Goal: Information Seeking & Learning: Learn about a topic

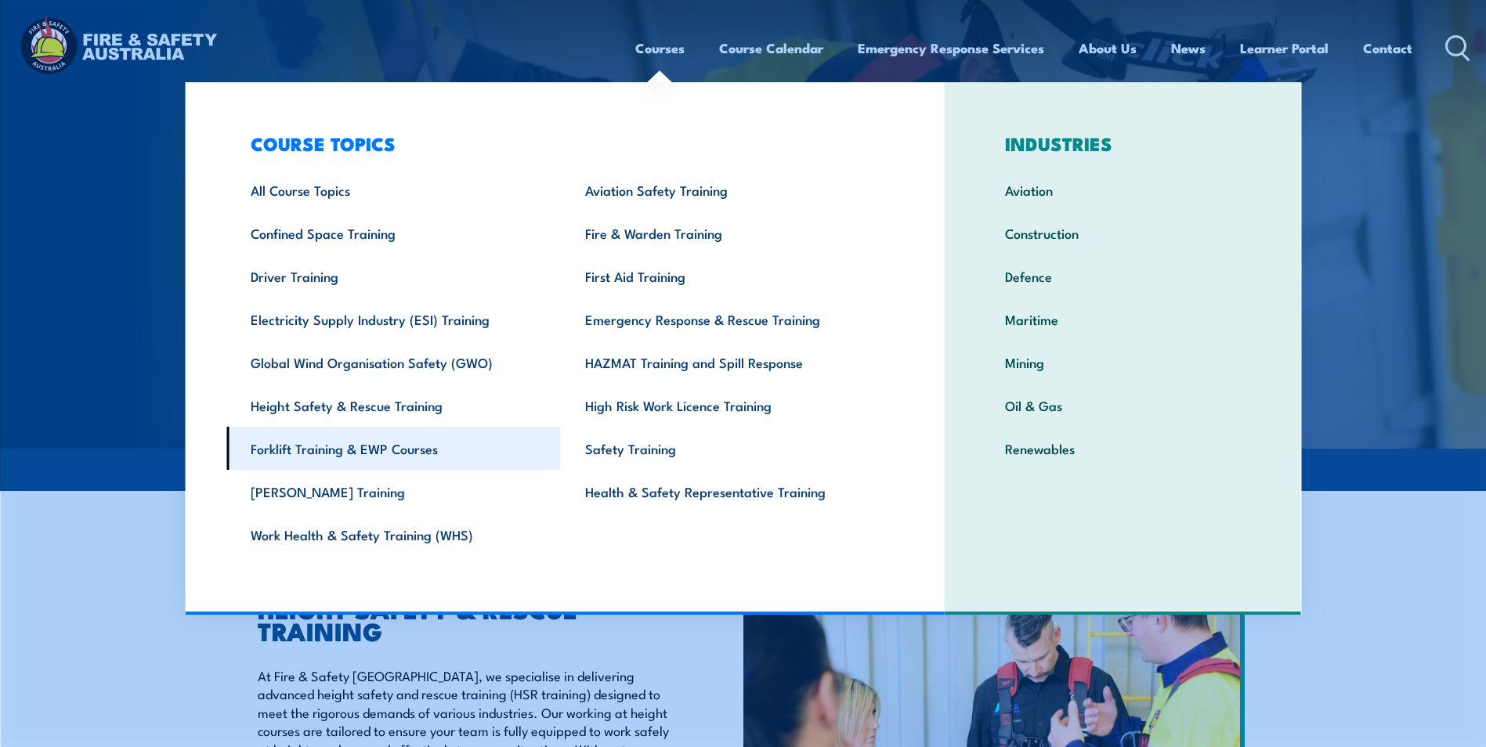
click at [354, 453] on link "Forklift Training & EWP Courses" at bounding box center [393, 448] width 334 height 43
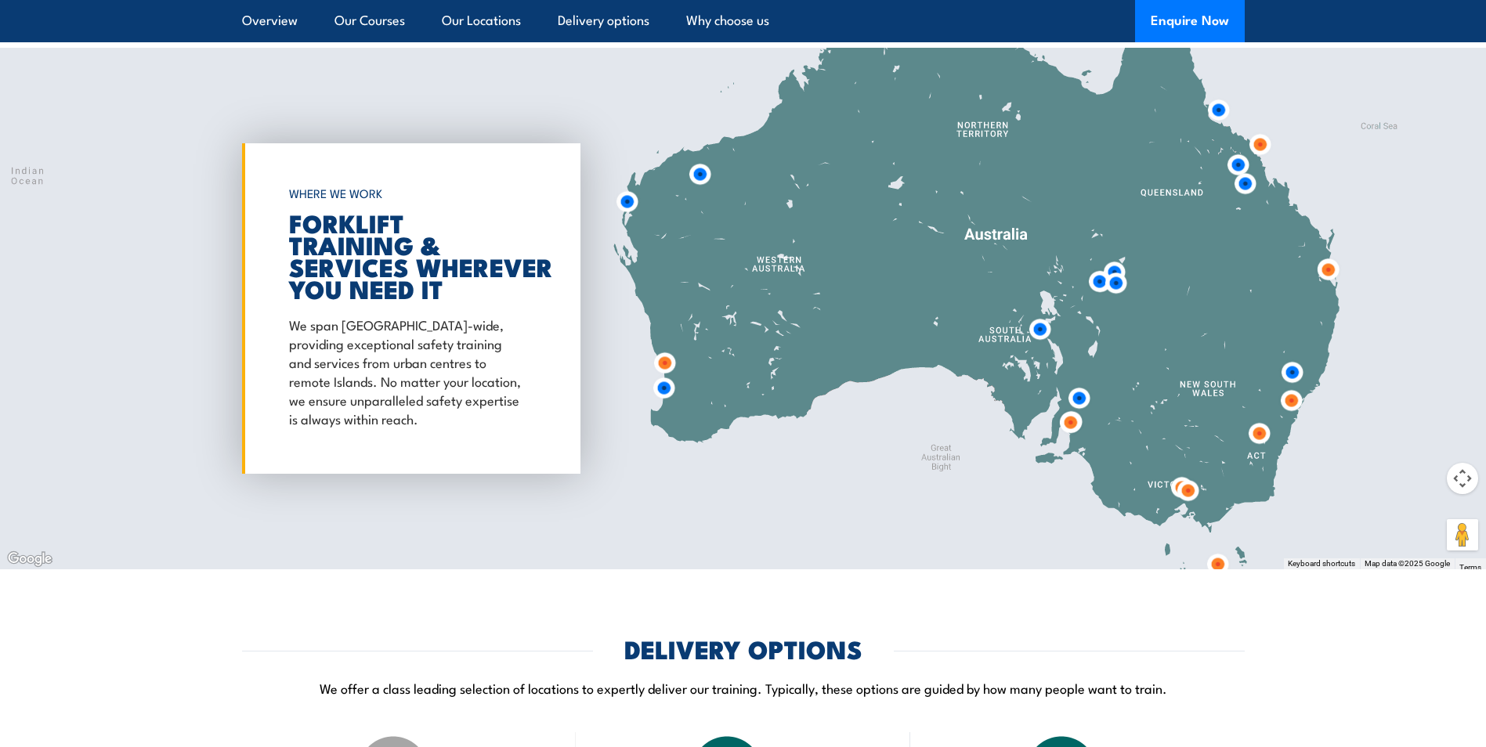
scroll to position [3049, 0]
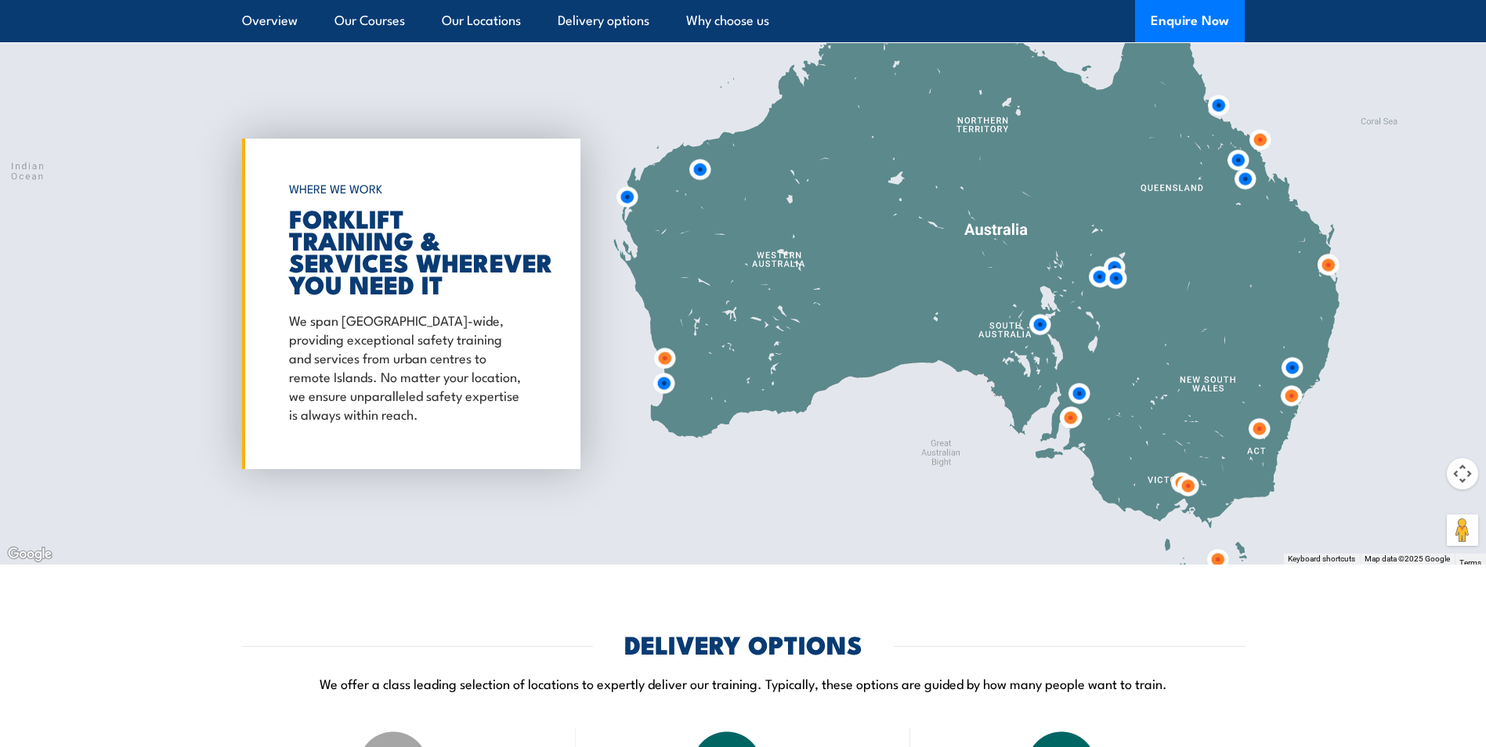
click at [1325, 262] on img at bounding box center [1327, 265] width 29 height 29
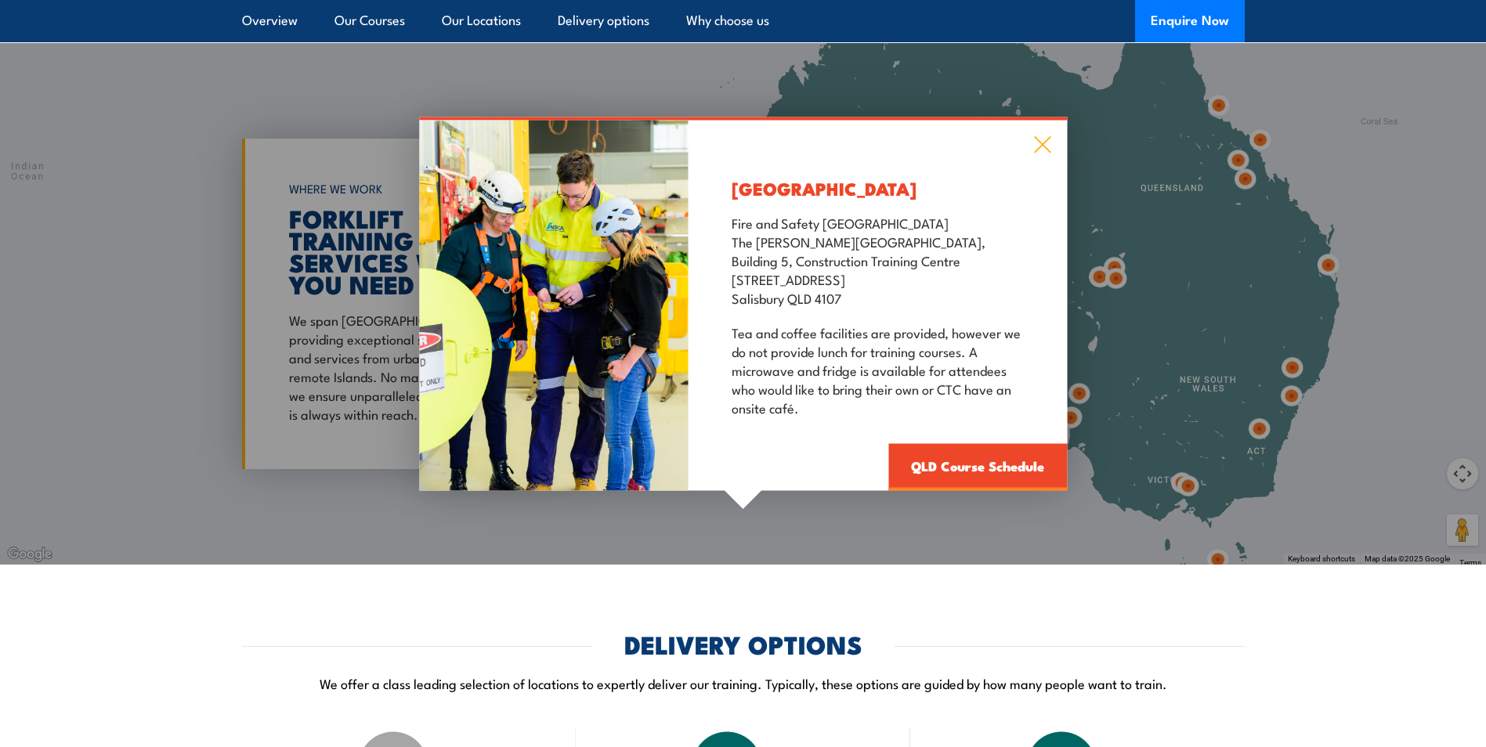
click at [1044, 145] on icon at bounding box center [1042, 144] width 18 height 17
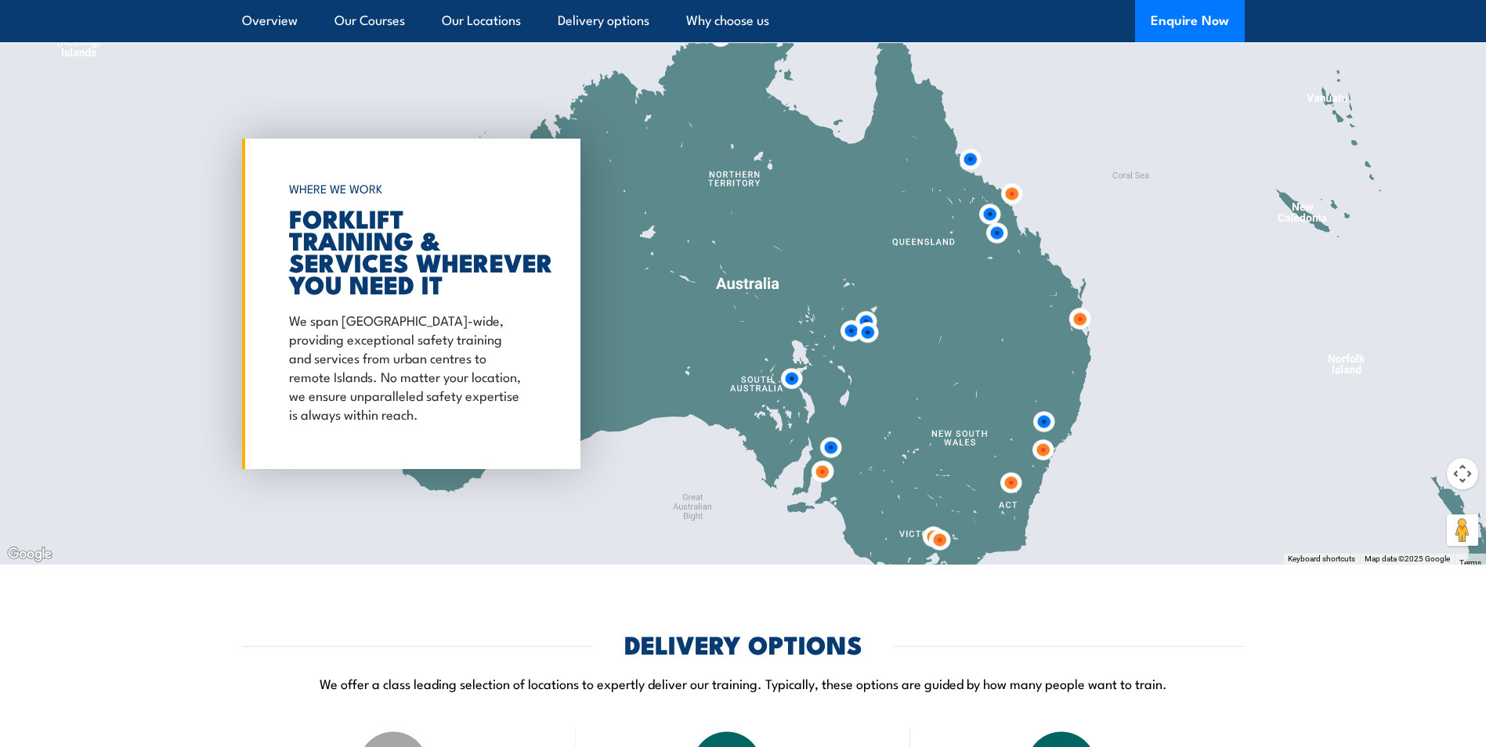
drag, startPoint x: 1338, startPoint y: 245, endPoint x: 1089, endPoint y: 299, distance: 254.1
click at [1089, 299] on div at bounding box center [743, 304] width 1486 height 522
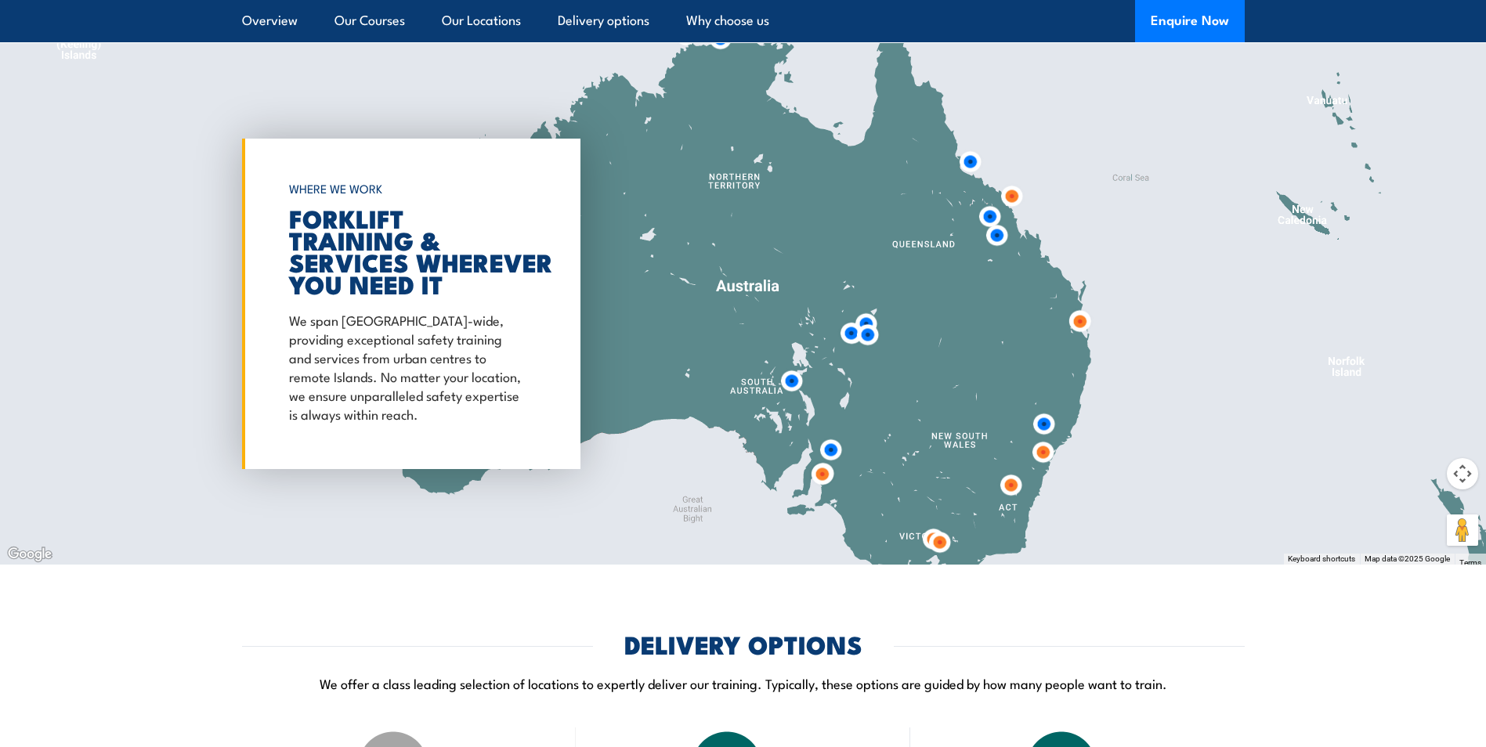
click at [996, 236] on img at bounding box center [996, 235] width 29 height 29
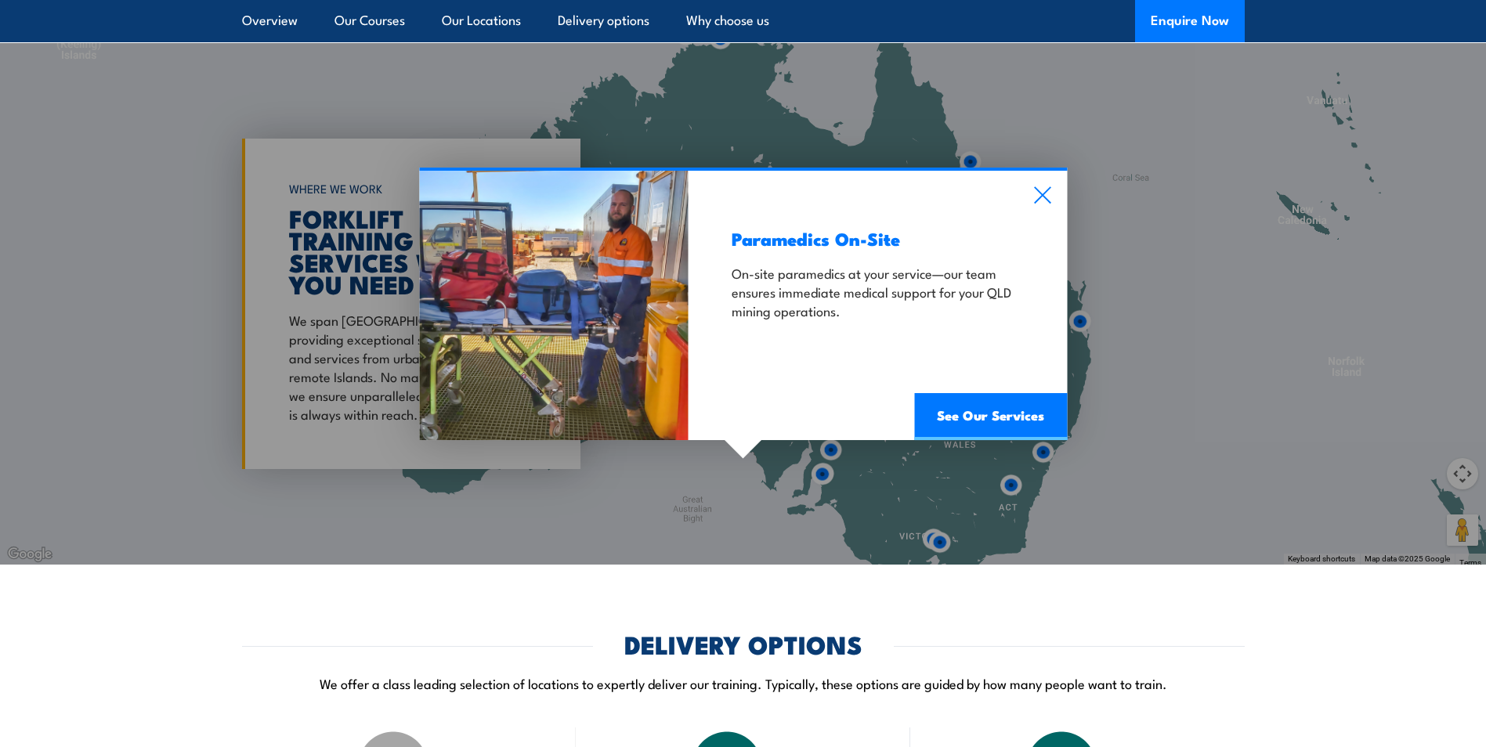
click at [1054, 197] on div "Paramedics On-Site On-site paramedics at your service—our team ensures immediat…" at bounding box center [877, 305] width 378 height 269
click at [1045, 198] on icon at bounding box center [1042, 195] width 16 height 16
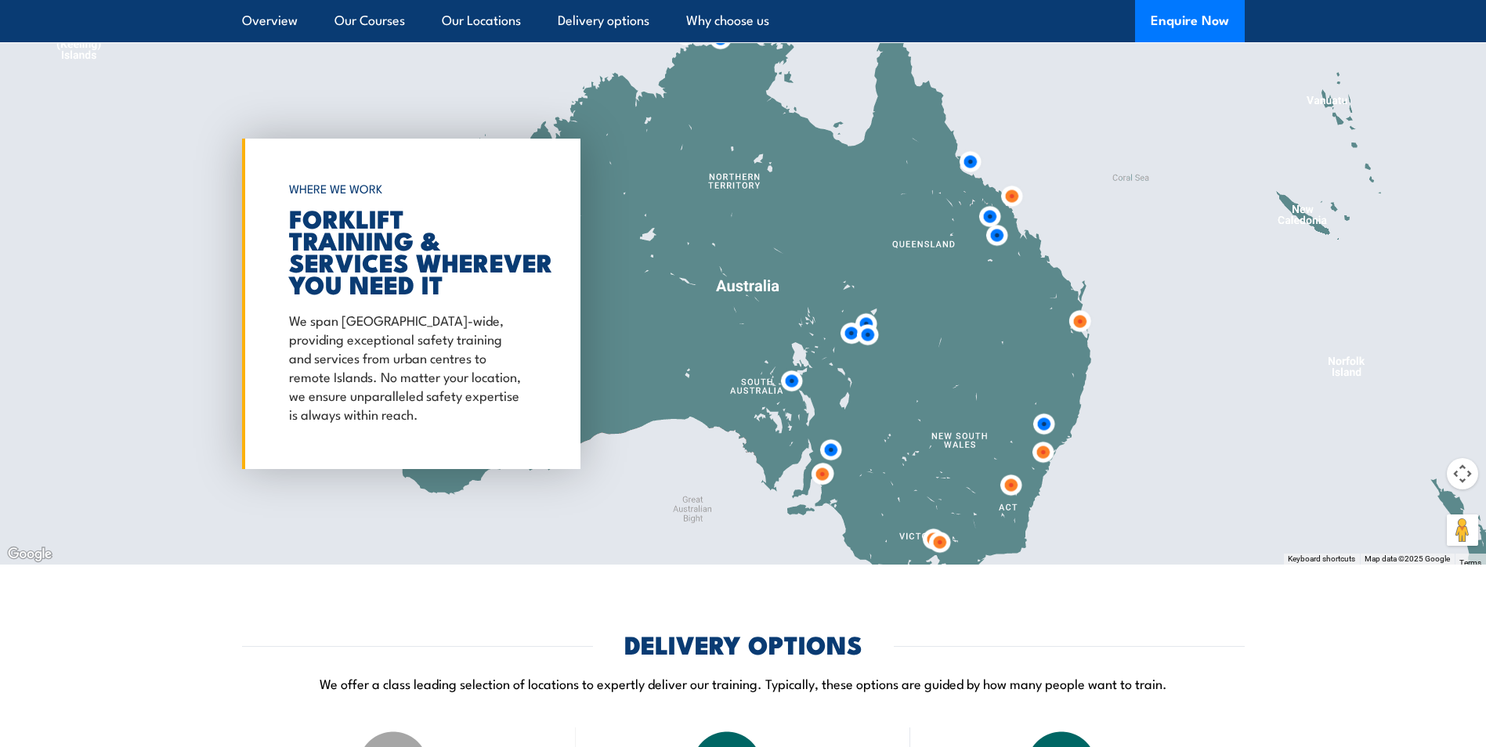
click at [995, 234] on img at bounding box center [996, 235] width 29 height 29
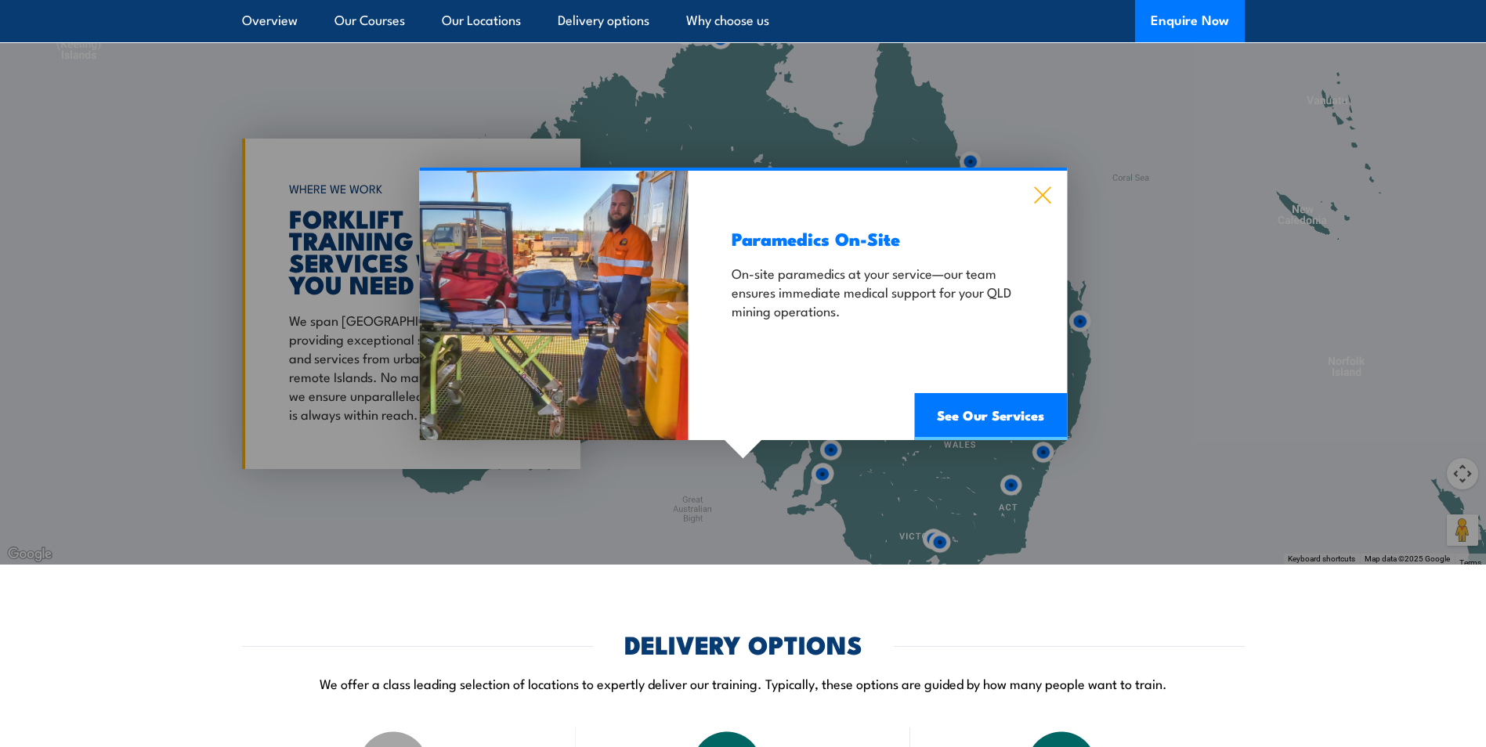
click at [1042, 197] on icon at bounding box center [1042, 194] width 18 height 17
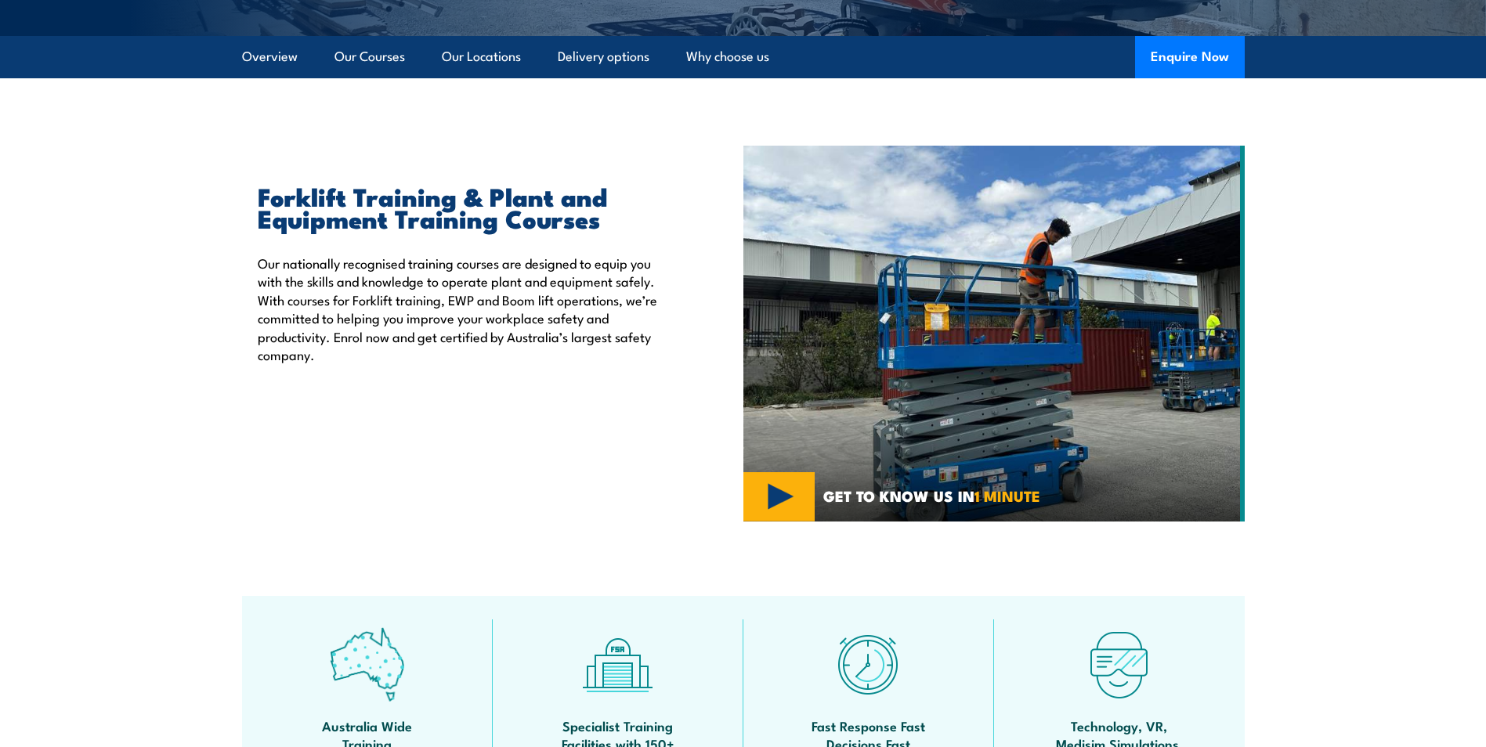
scroll to position [229, 0]
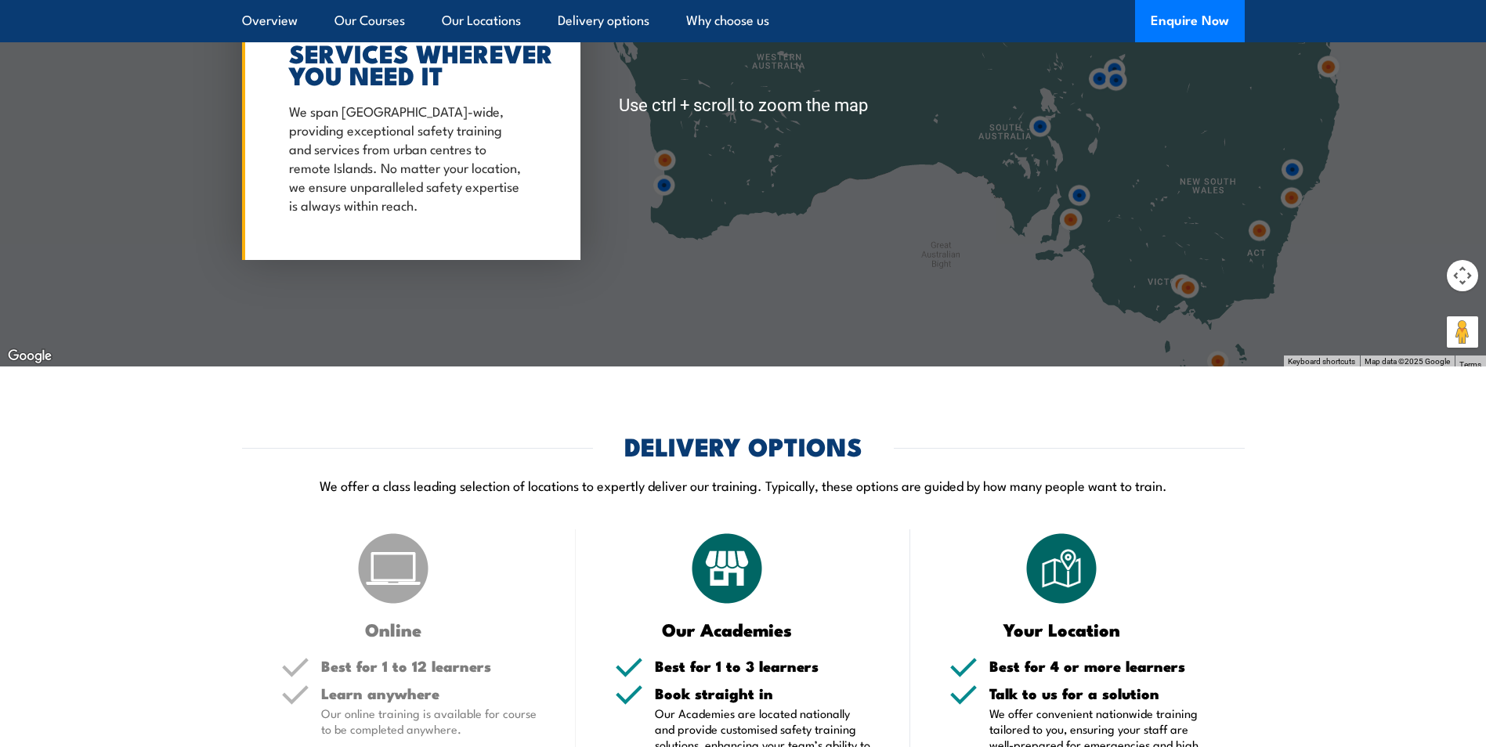
scroll to position [2350, 0]
